Goal: Task Accomplishment & Management: Use online tool/utility

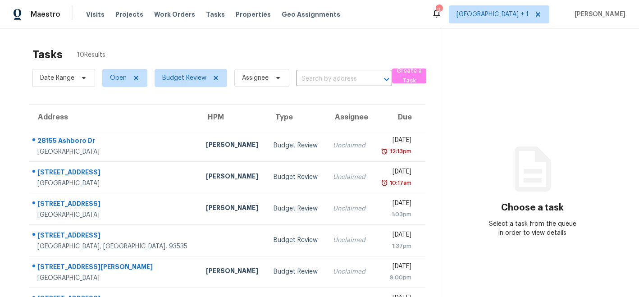
scroll to position [23, 0]
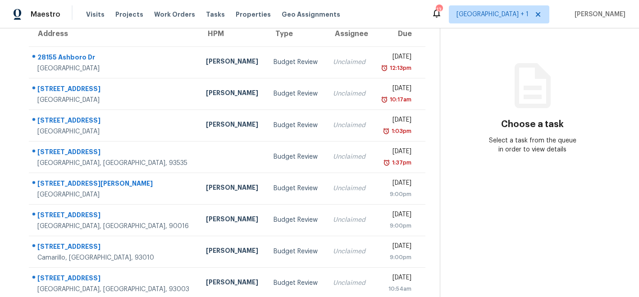
scroll to position [68, 0]
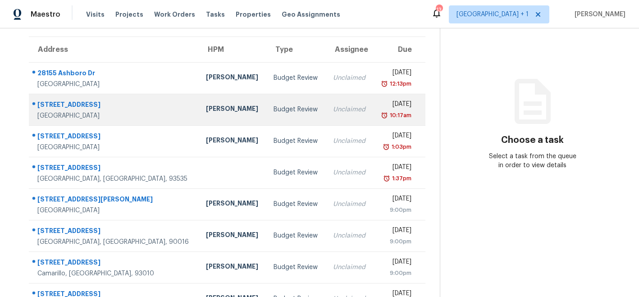
click at [206, 110] on div "[PERSON_NAME]" at bounding box center [232, 109] width 53 height 11
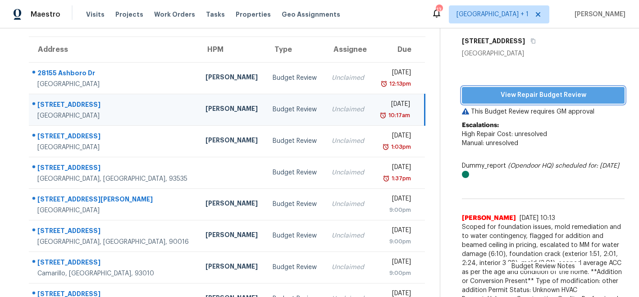
click at [496, 91] on span "View Repair Budget Review" at bounding box center [543, 95] width 148 height 11
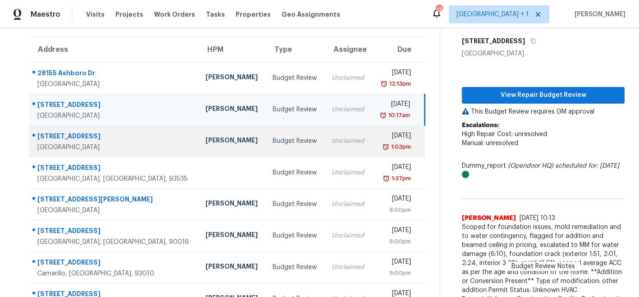
click at [216, 144] on div "[PERSON_NAME]" at bounding box center [232, 141] width 53 height 11
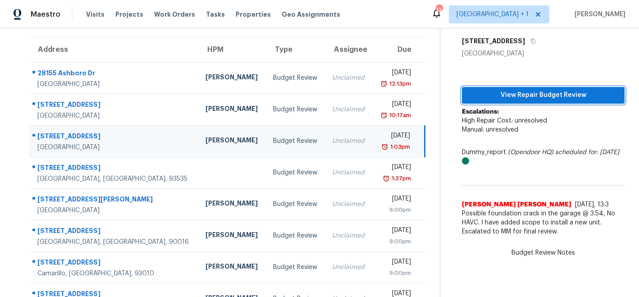
click at [515, 96] on span "View Repair Budget Review" at bounding box center [543, 95] width 148 height 11
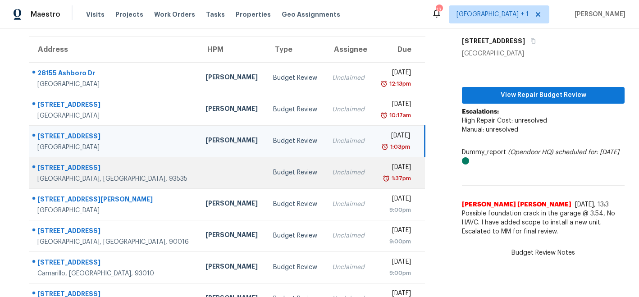
click at [198, 174] on td at bounding box center [232, 173] width 68 height 32
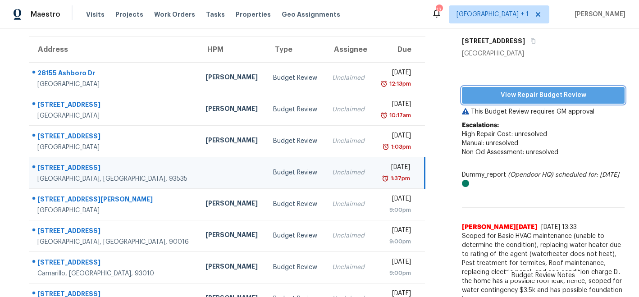
click at [509, 96] on span "View Repair Budget Review" at bounding box center [543, 95] width 148 height 11
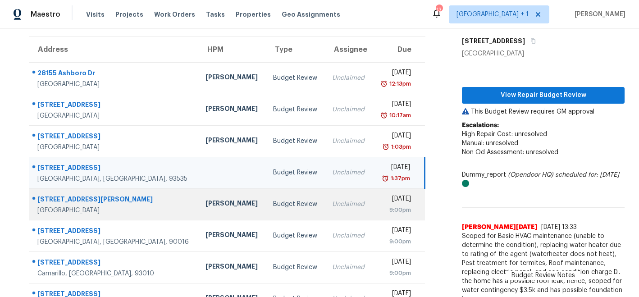
click at [206, 204] on div "[PERSON_NAME]" at bounding box center [232, 204] width 53 height 11
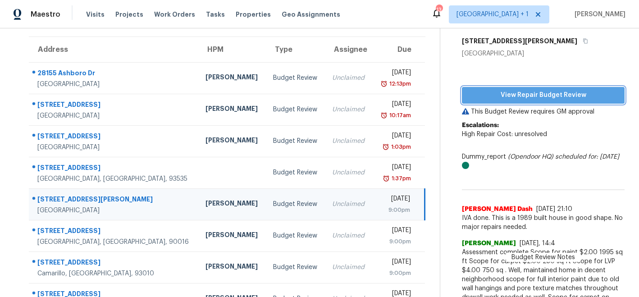
click at [521, 96] on span "View Repair Budget Review" at bounding box center [543, 95] width 148 height 11
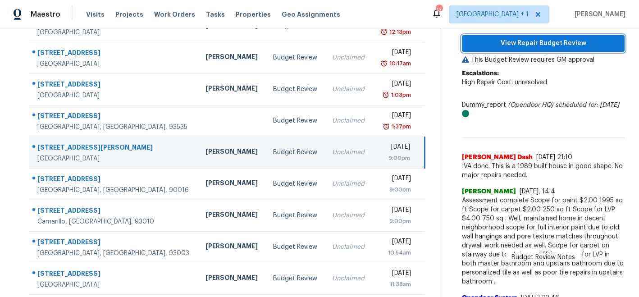
scroll to position [119, 0]
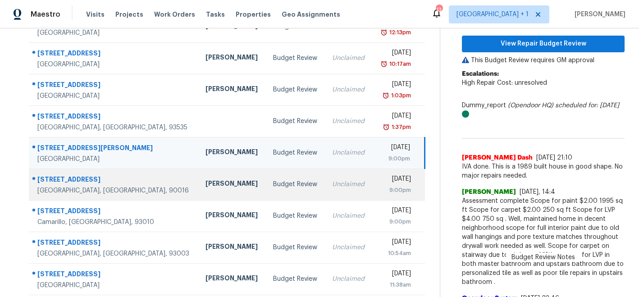
click at [206, 188] on div "[PERSON_NAME]" at bounding box center [232, 184] width 53 height 11
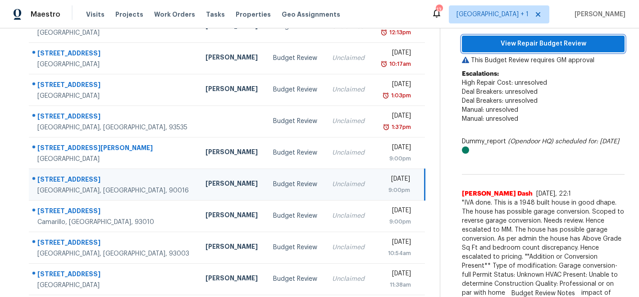
click at [529, 46] on span "View Repair Budget Review" at bounding box center [543, 43] width 148 height 11
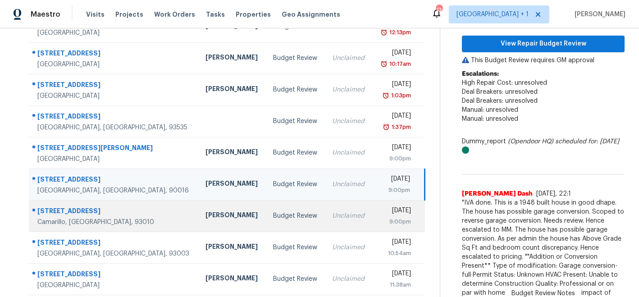
click at [206, 216] on div "[PERSON_NAME]" at bounding box center [232, 216] width 53 height 11
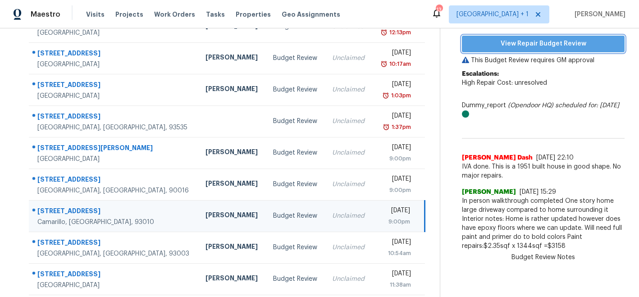
click at [500, 45] on span "View Repair Budget Review" at bounding box center [543, 43] width 148 height 11
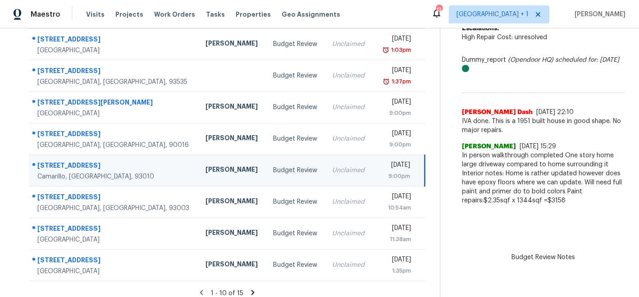
scroll to position [172, 0]
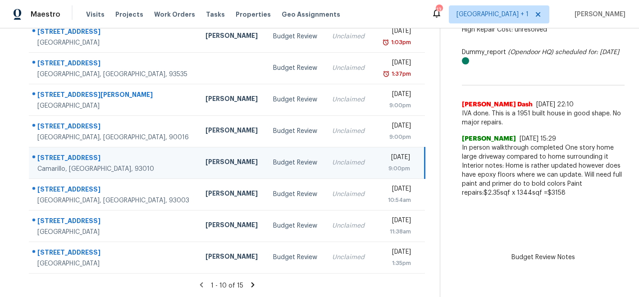
click at [252, 284] on icon at bounding box center [253, 284] width 3 height 5
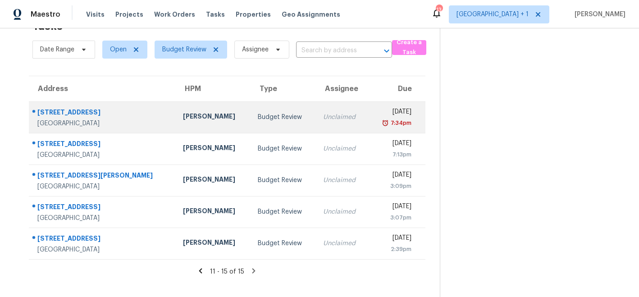
click at [188, 121] on div "[PERSON_NAME]" at bounding box center [213, 117] width 60 height 11
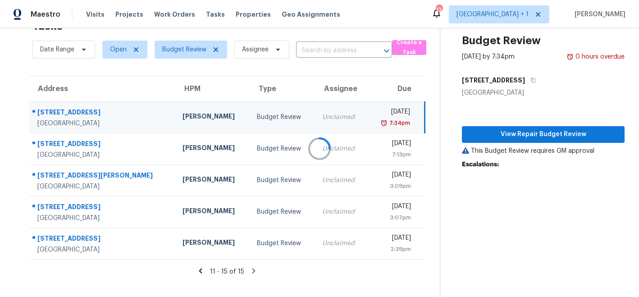
scroll to position [79, 0]
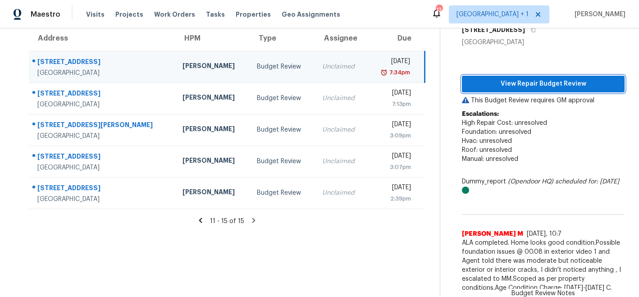
click at [498, 90] on button "View Repair Budget Review" at bounding box center [543, 84] width 163 height 17
